Goal: Find specific page/section: Find specific page/section

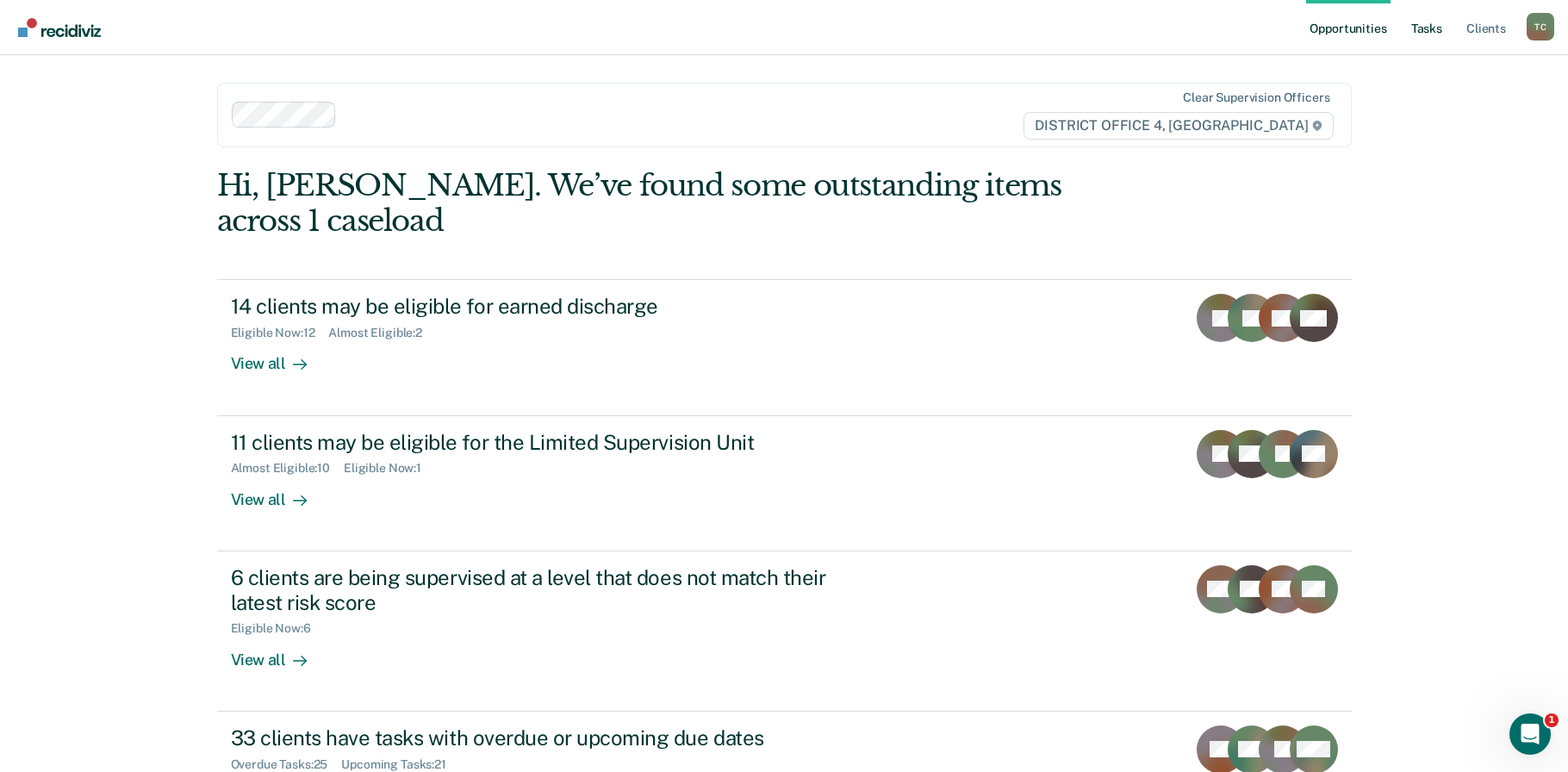
click at [1411, 31] on link "Tasks" at bounding box center [1427, 27] width 38 height 55
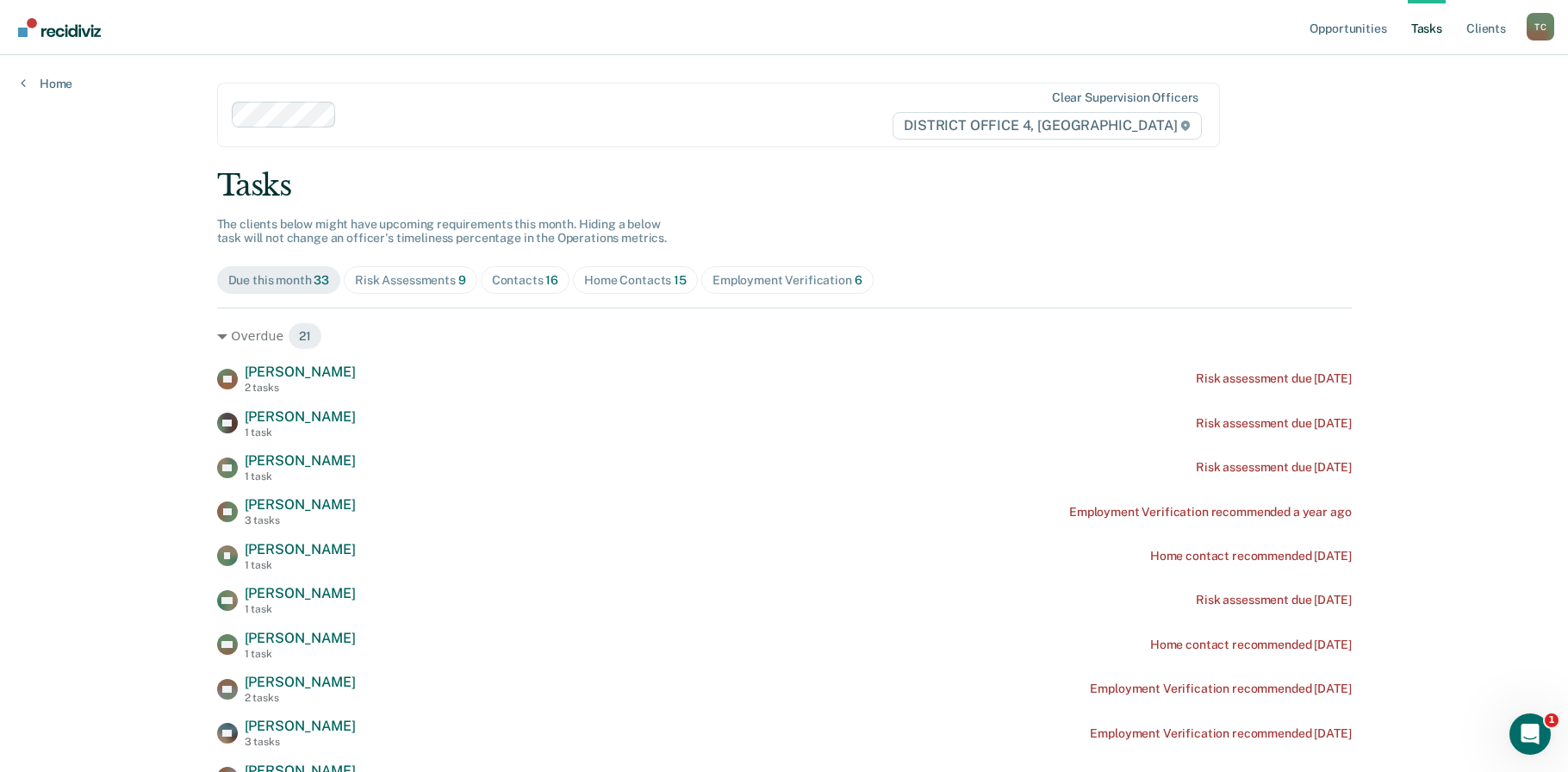
click at [384, 281] on div "Risk Assessments 9" at bounding box center [411, 280] width 111 height 14
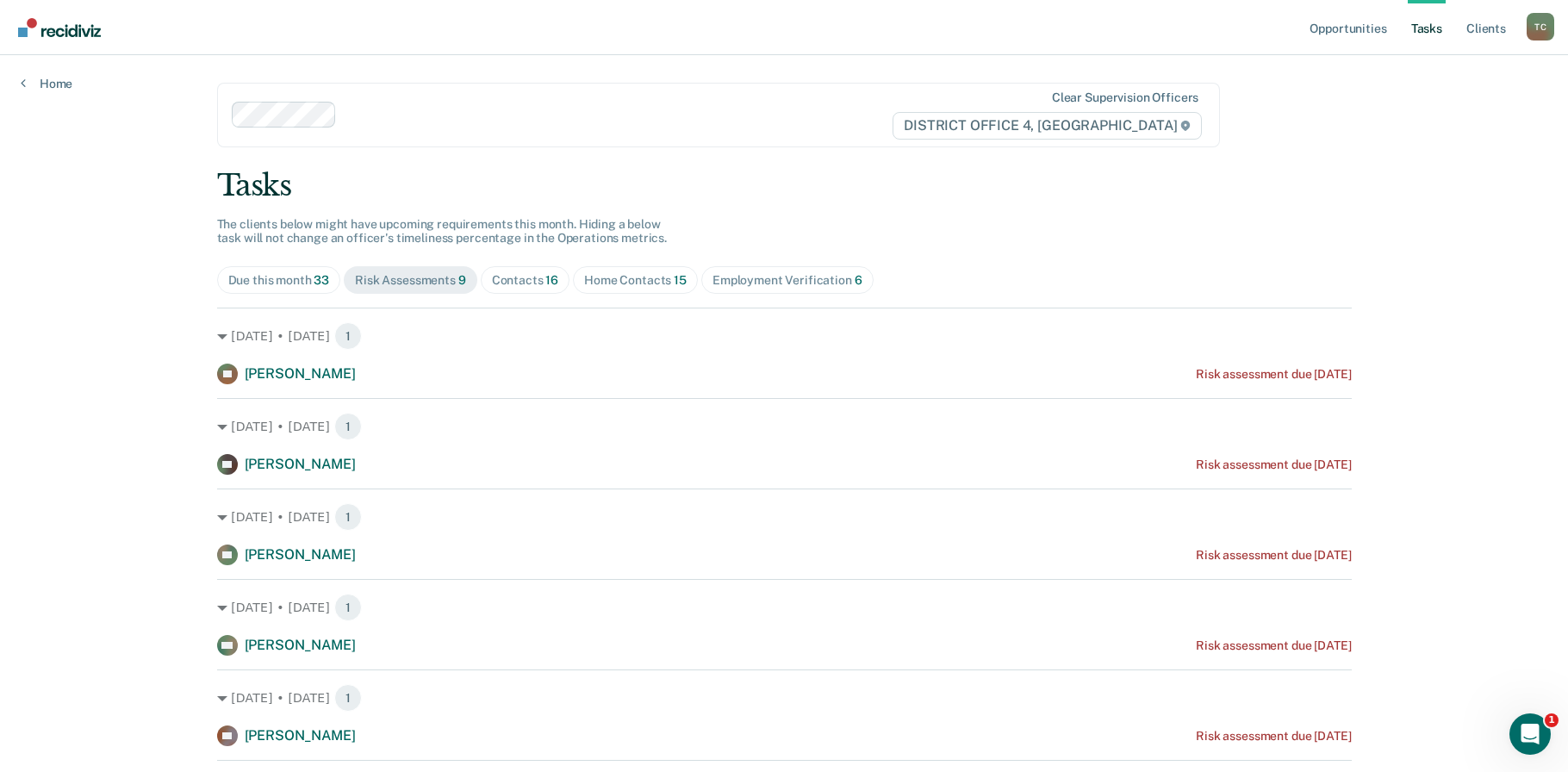
click at [786, 268] on span "Employment Verification 6" at bounding box center [788, 279] width 173 height 27
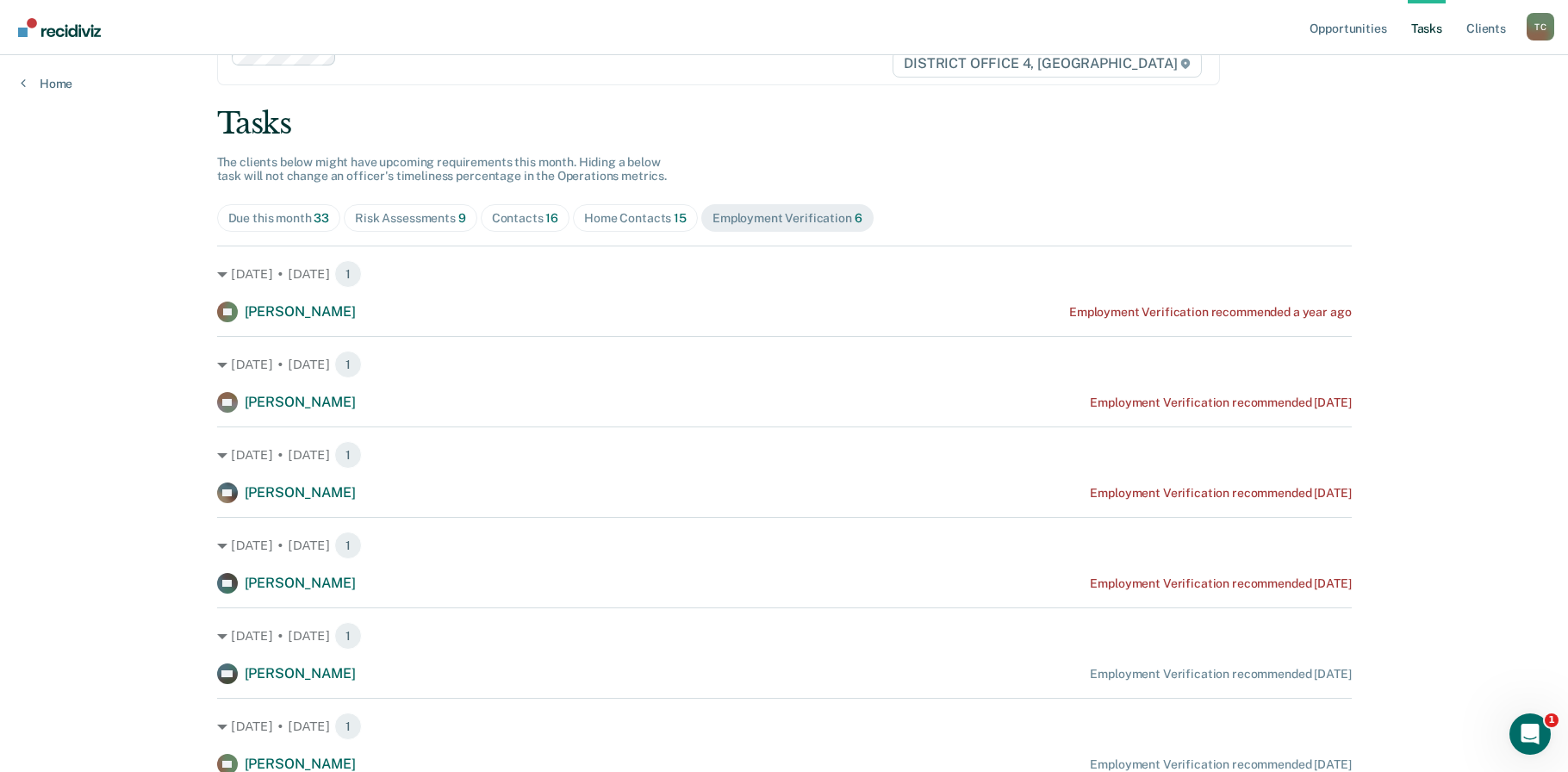
scroll to position [133, 0]
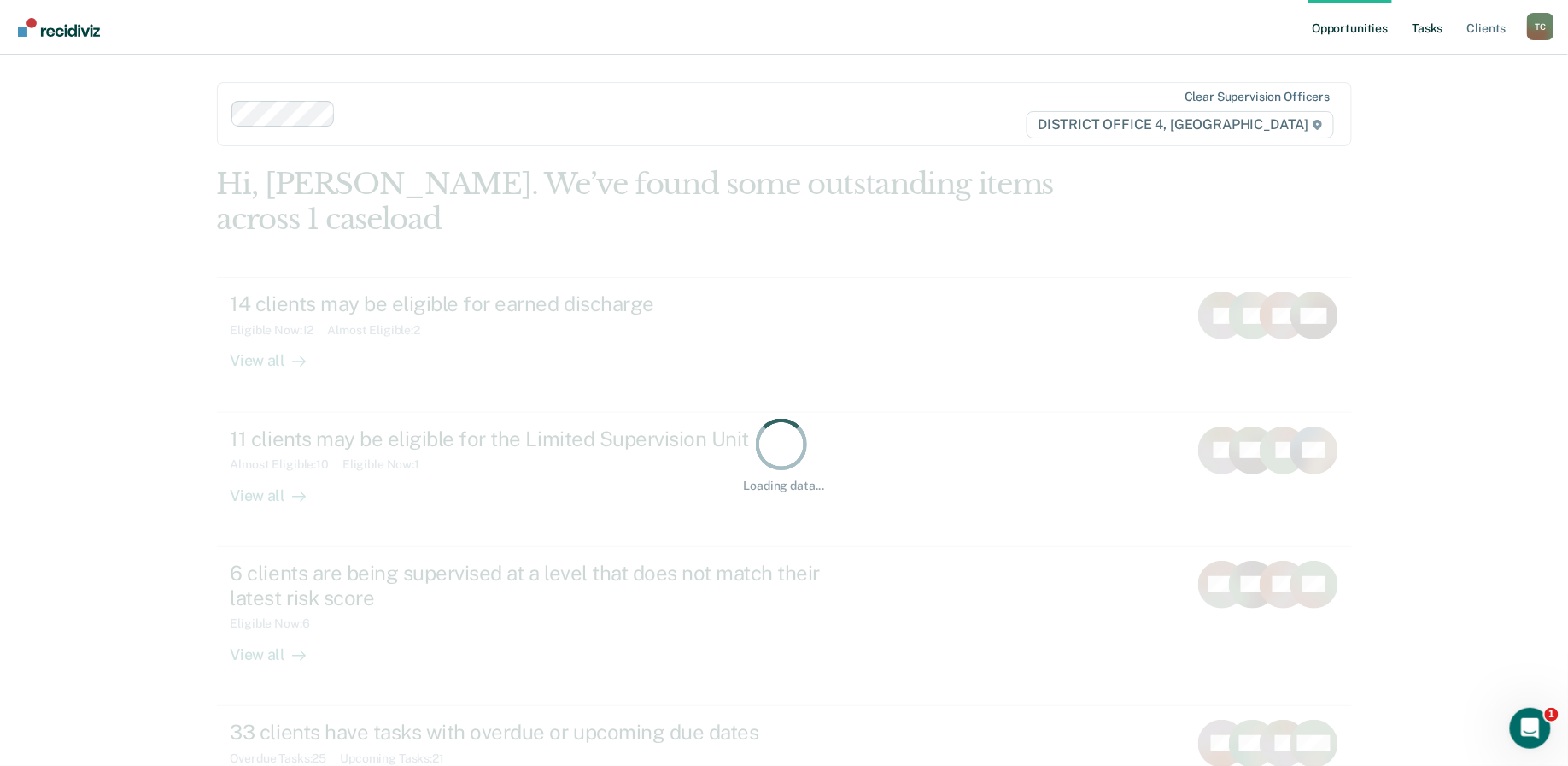
click at [1429, 29] on link "Tasks" at bounding box center [1428, 27] width 38 height 55
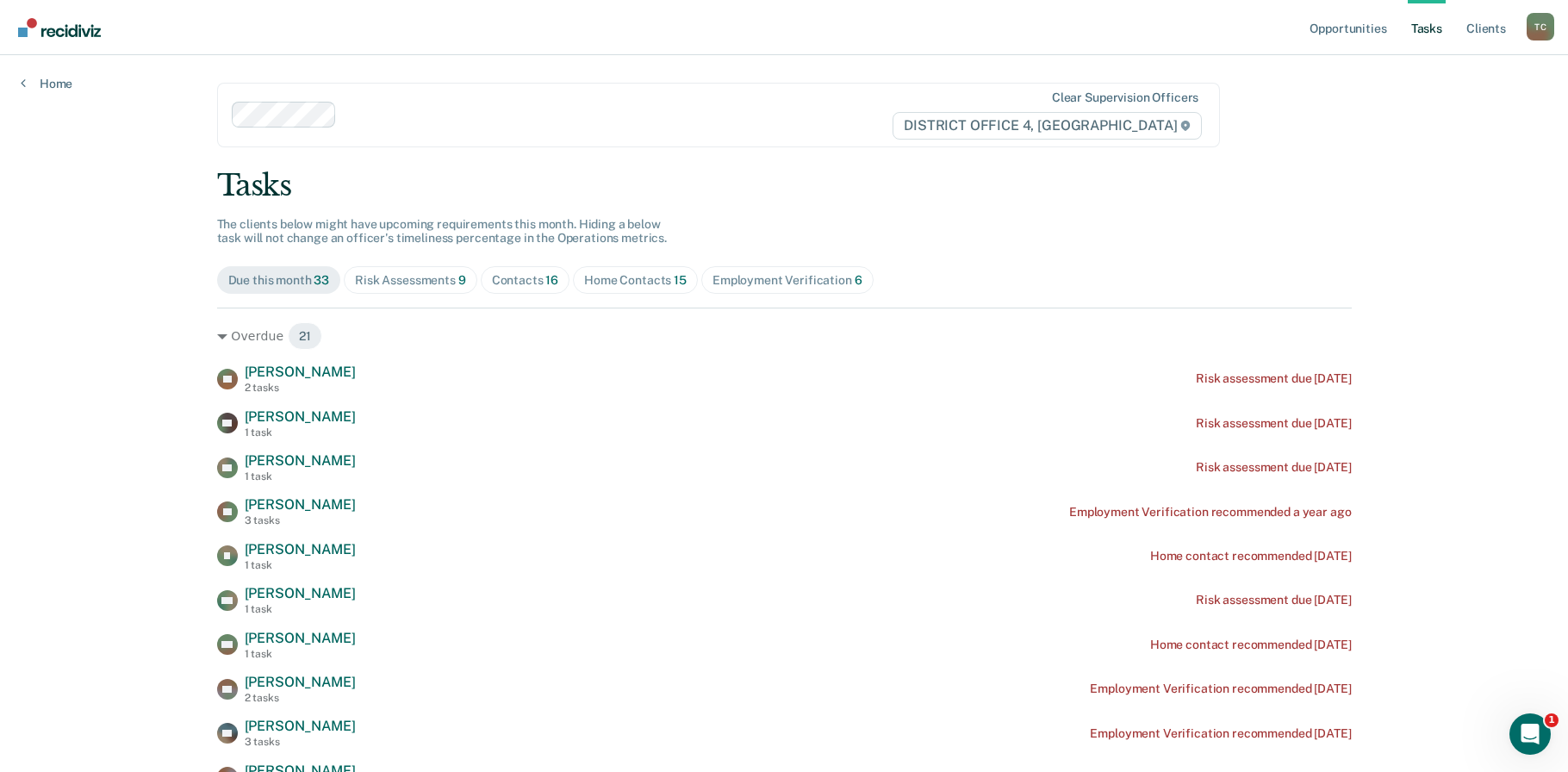
click at [366, 280] on div "Risk Assessments 9" at bounding box center [411, 280] width 111 height 14
